Goal: Find specific fact: Find specific fact

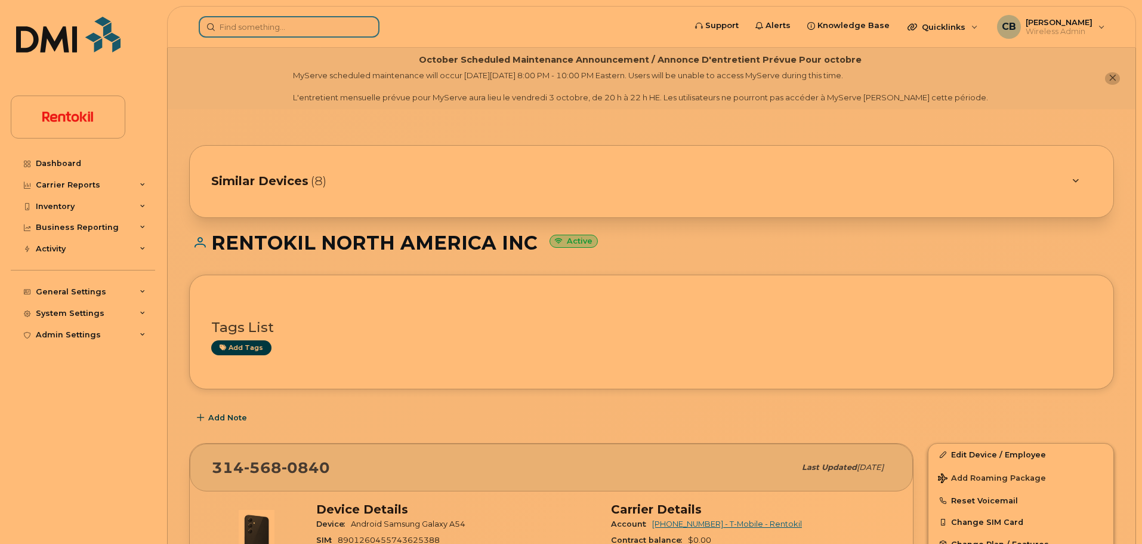
scroll to position [298, 0]
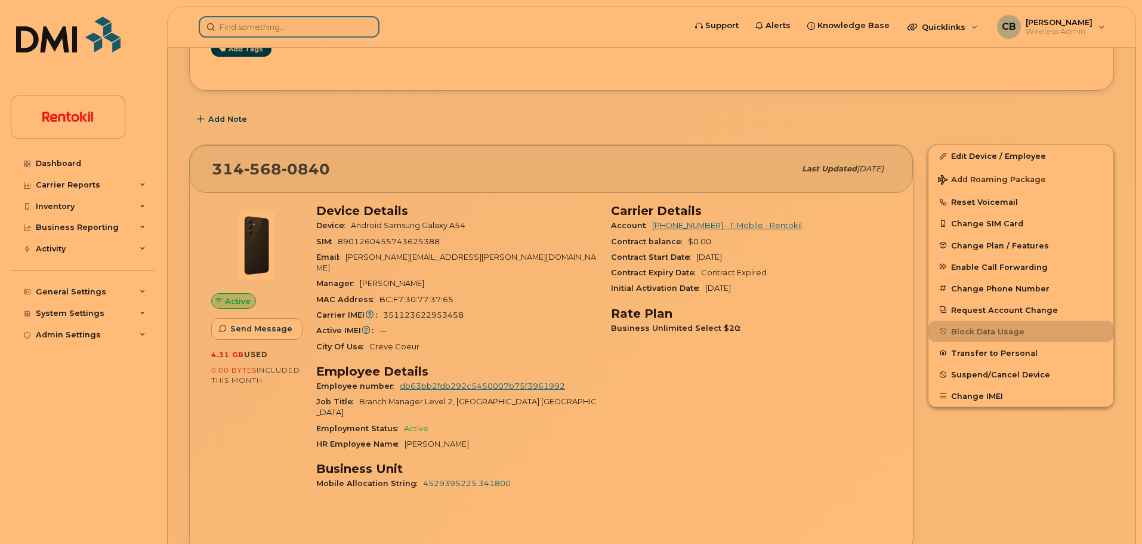
click at [246, 20] on input at bounding box center [289, 26] width 181 height 21
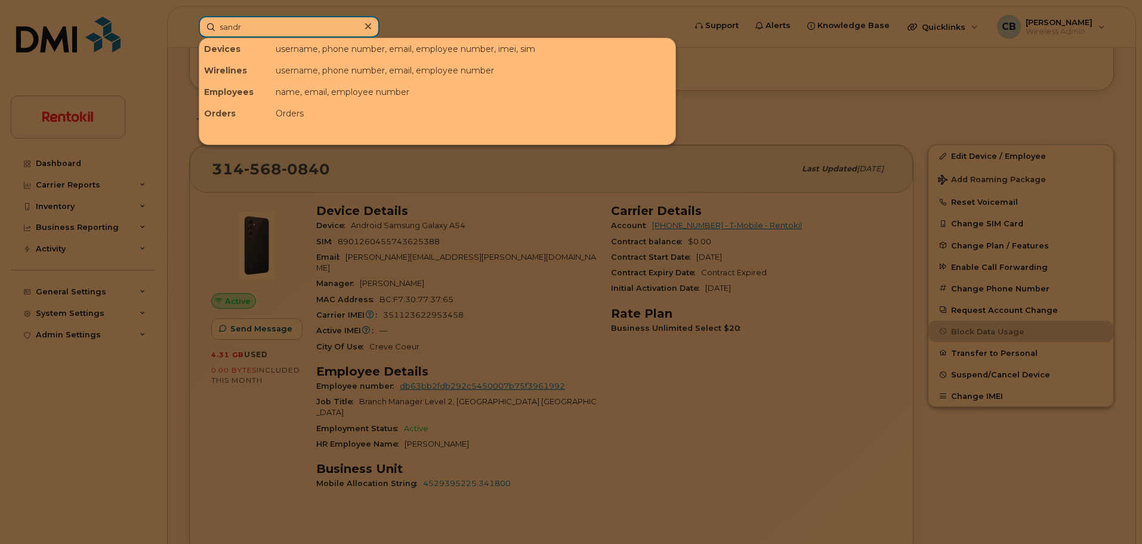
type input "[PERSON_NAME]"
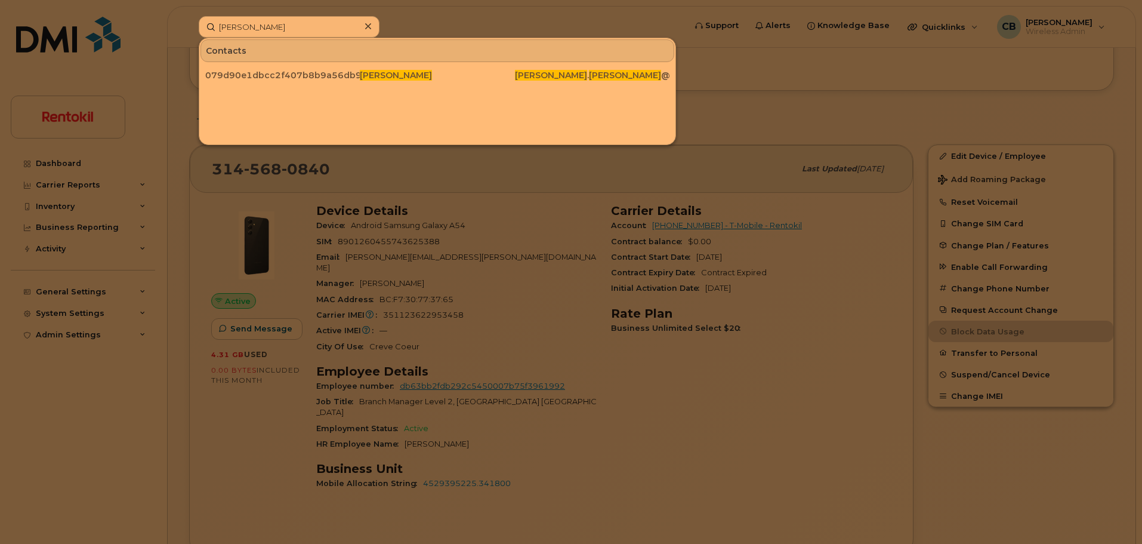
click at [706, 104] on div at bounding box center [571, 272] width 1142 height 544
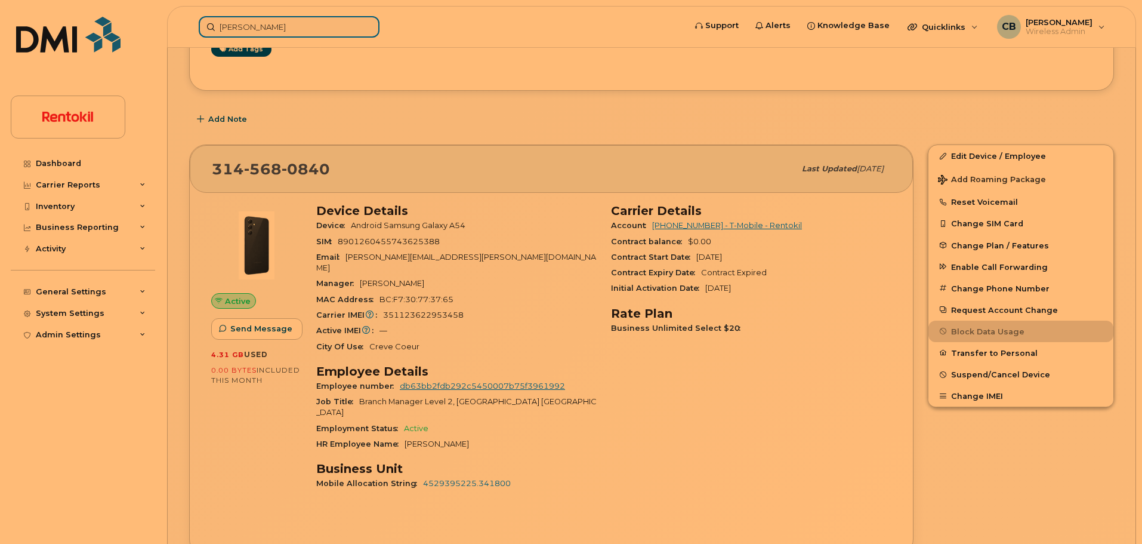
click at [278, 26] on input "[PERSON_NAME]" at bounding box center [289, 26] width 181 height 21
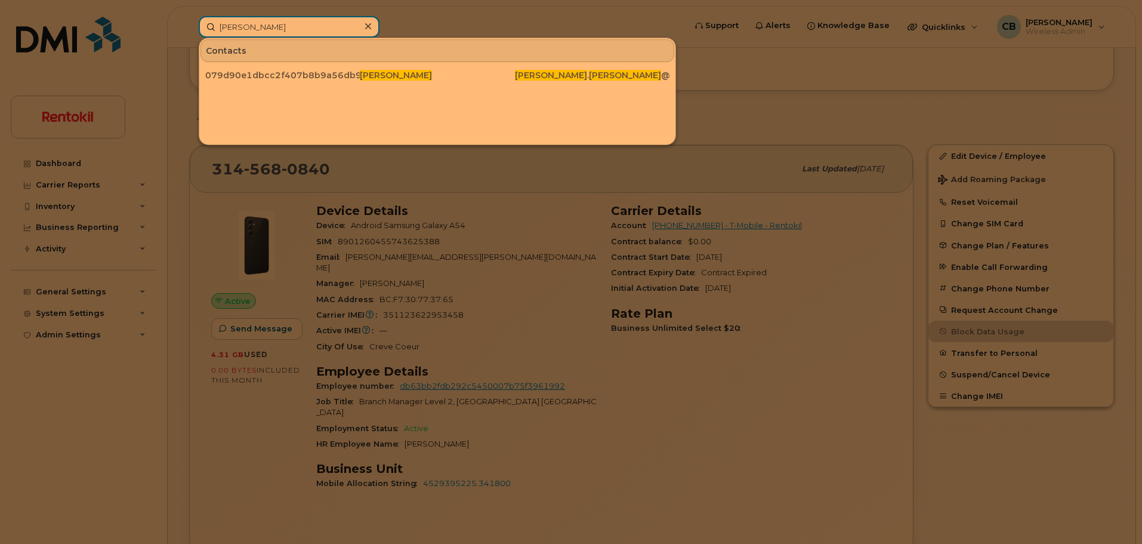
paste input "354712110807593"
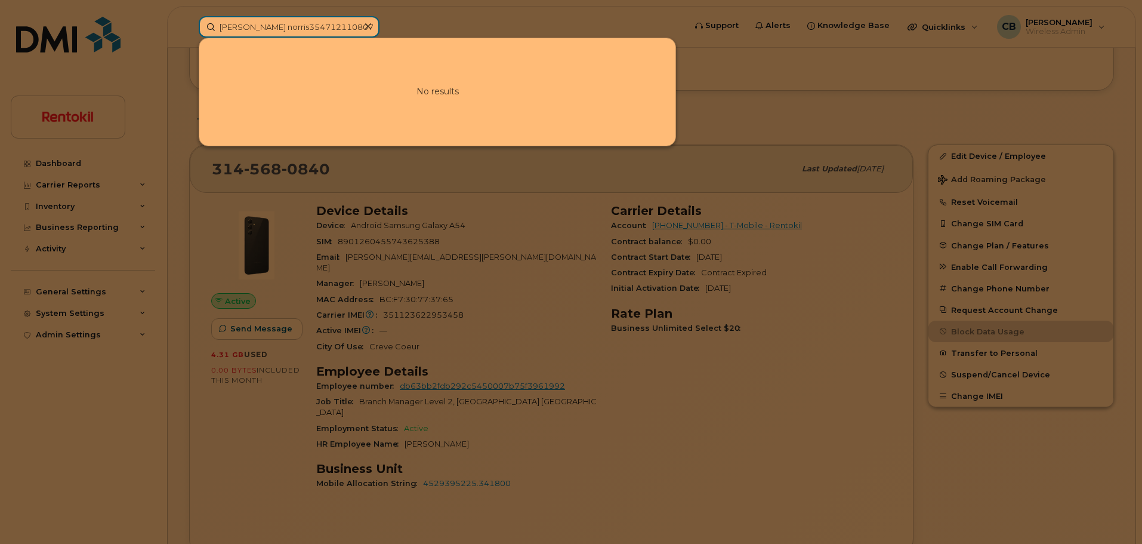
click at [278, 26] on input "[PERSON_NAME] norris354712110807593" at bounding box center [289, 26] width 181 height 21
paste input
type input "354712110807593"
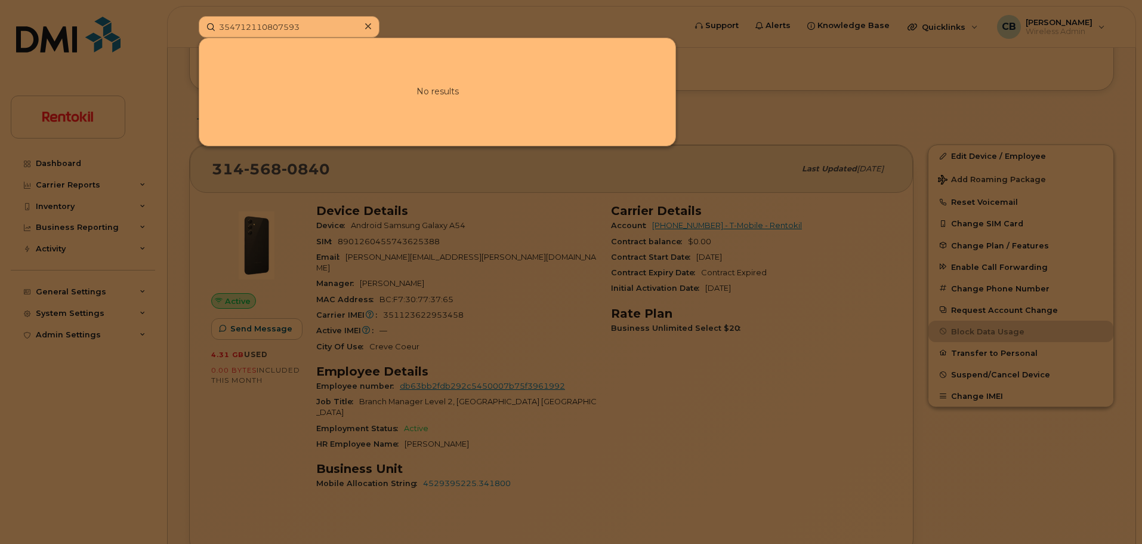
click at [474, 21] on div at bounding box center [571, 272] width 1142 height 544
